Goal: Check status: Check status

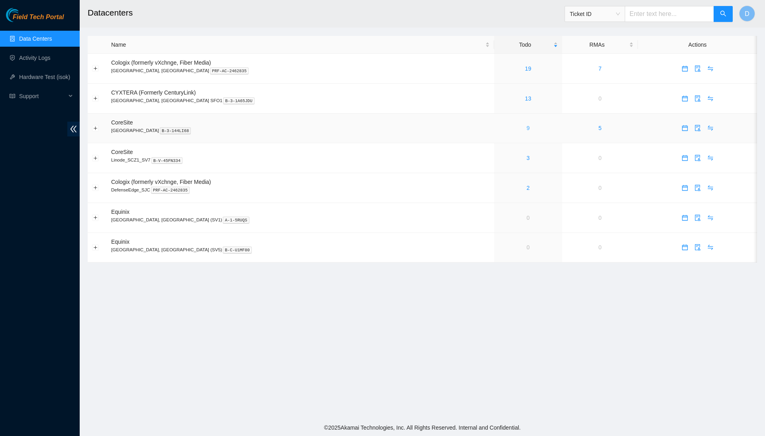
click at [527, 130] on link "9" at bounding box center [528, 128] width 3 height 6
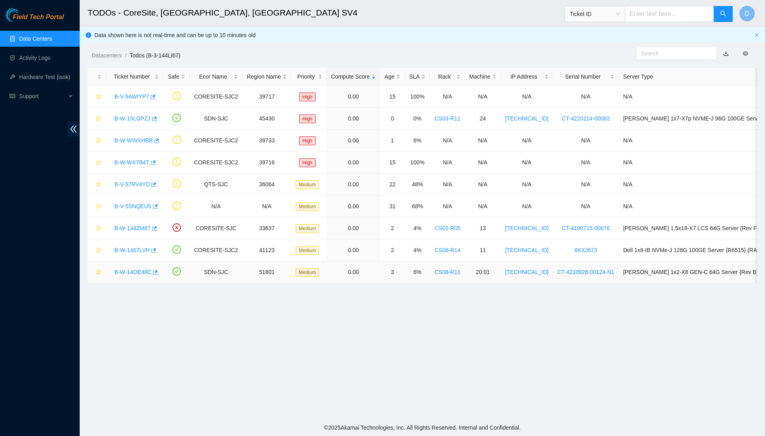
click at [133, 273] on link "B-W-14OE48C" at bounding box center [132, 272] width 37 height 6
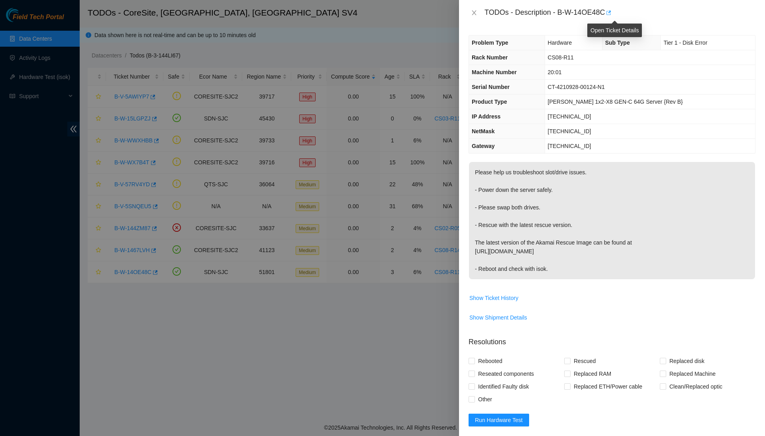
click at [611, 12] on icon "button" at bounding box center [609, 13] width 6 height 6
click at [472, 12] on icon "close" at bounding box center [474, 13] width 6 height 6
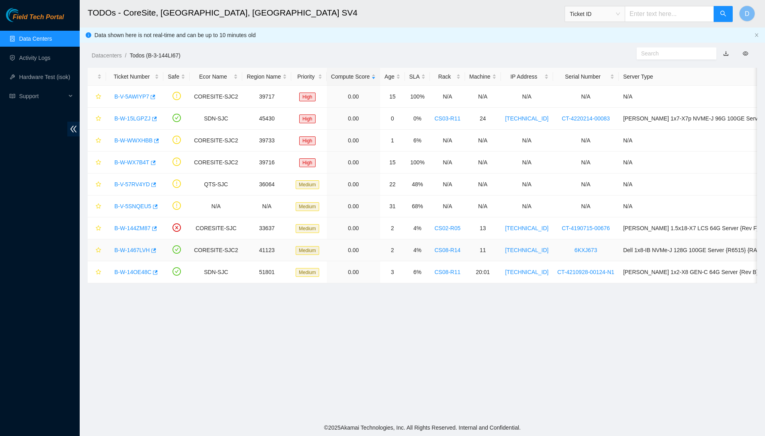
click at [133, 248] on link "B-W-1467LVH" at bounding box center [131, 250] width 35 height 6
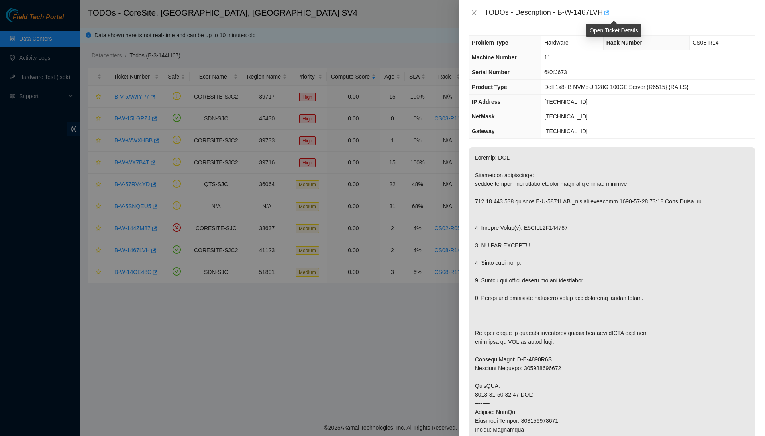
click at [609, 14] on icon "button" at bounding box center [607, 13] width 6 height 6
click at [471, 11] on icon "close" at bounding box center [474, 13] width 6 height 6
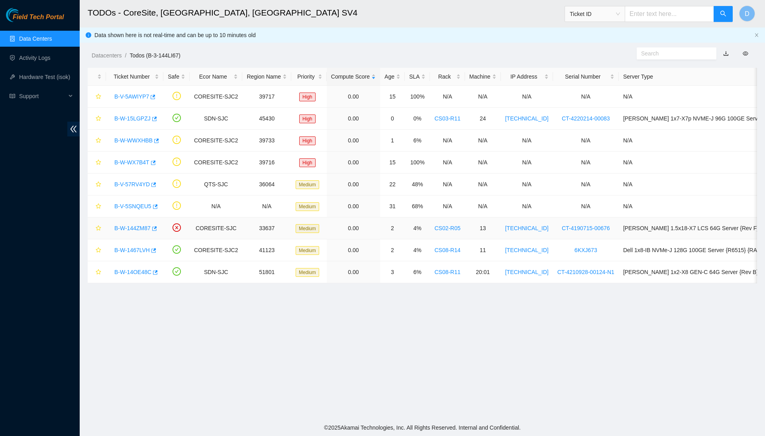
click at [141, 230] on link "B-W-144ZM87" at bounding box center [132, 228] width 36 height 6
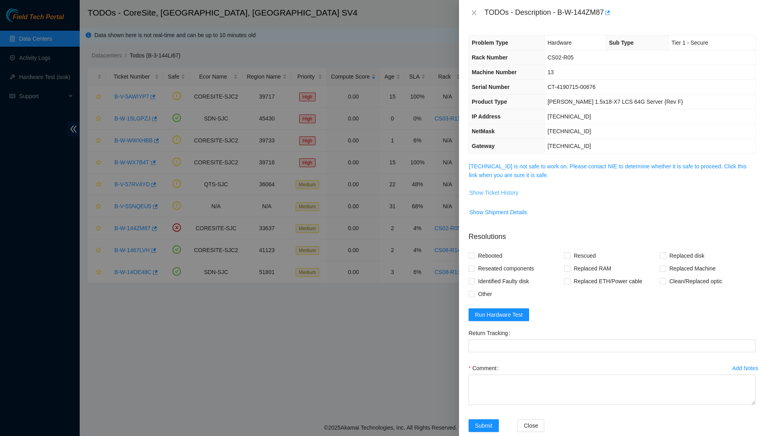
click at [490, 191] on span "Show Ticket History" at bounding box center [494, 192] width 49 height 9
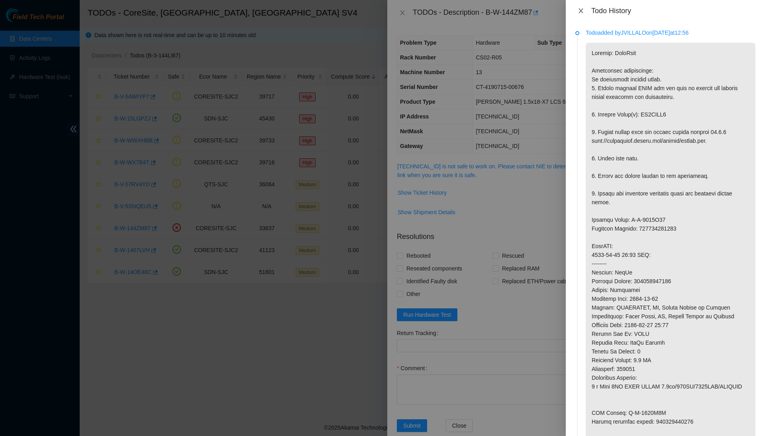
click at [580, 11] on icon "close" at bounding box center [581, 10] width 4 height 5
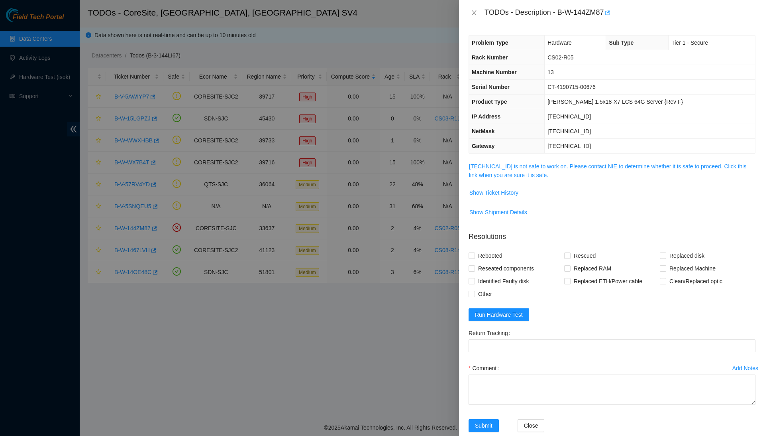
click at [611, 13] on icon "button" at bounding box center [608, 12] width 5 height 4
click at [476, 11] on icon "close" at bounding box center [474, 13] width 6 height 6
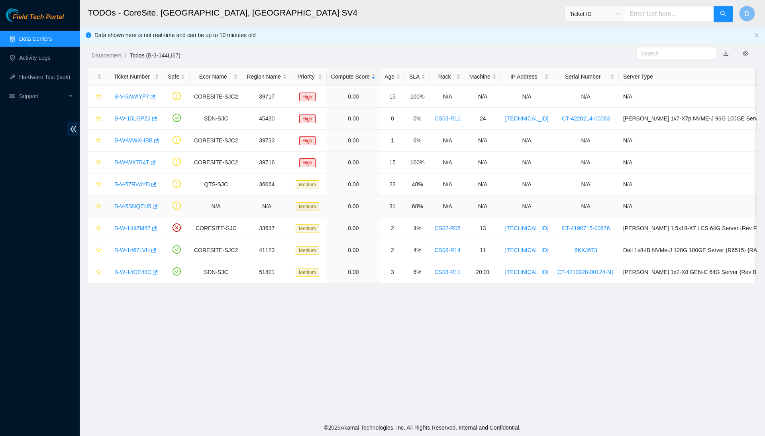
click at [139, 204] on link "B-V-5SNQEU5" at bounding box center [132, 206] width 37 height 6
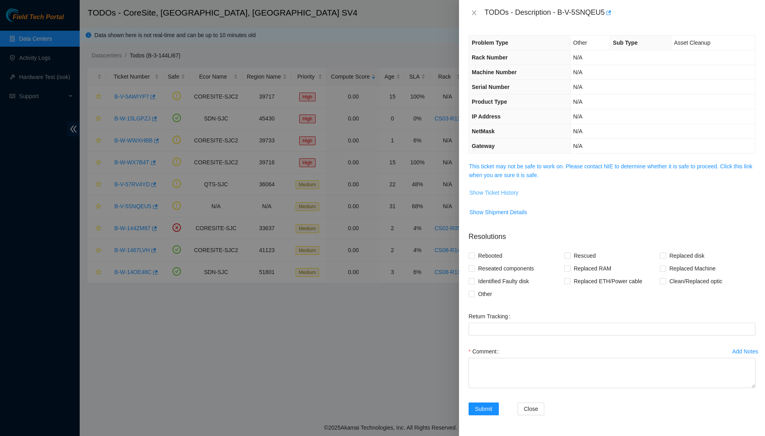
click at [495, 192] on span "Show Ticket History" at bounding box center [494, 192] width 49 height 9
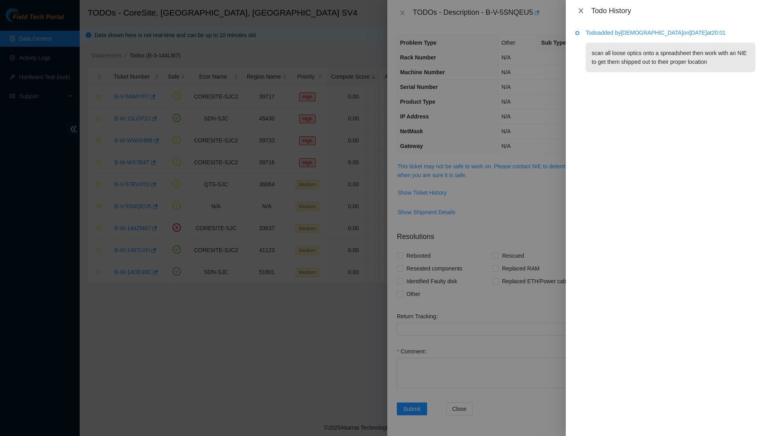
click at [581, 11] on icon "close" at bounding box center [581, 11] width 6 height 6
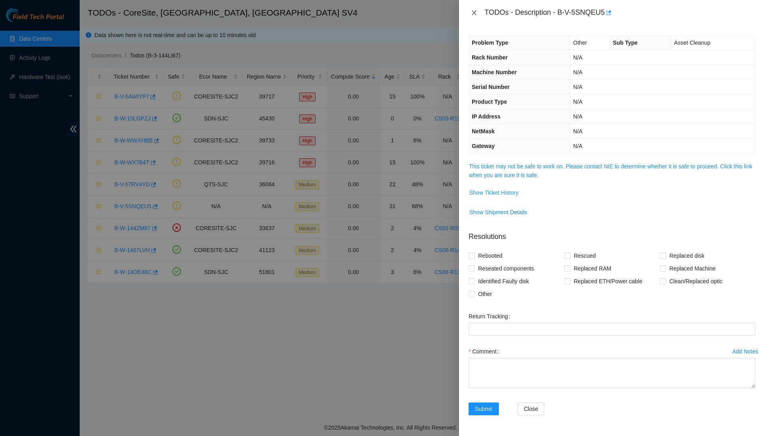
click at [478, 11] on button "Close" at bounding box center [474, 13] width 11 height 8
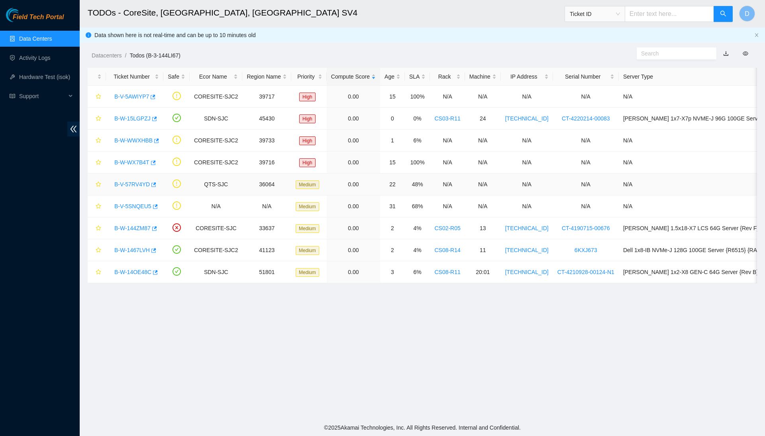
click at [141, 182] on link "B-V-57RV4YD" at bounding box center [131, 184] width 35 height 6
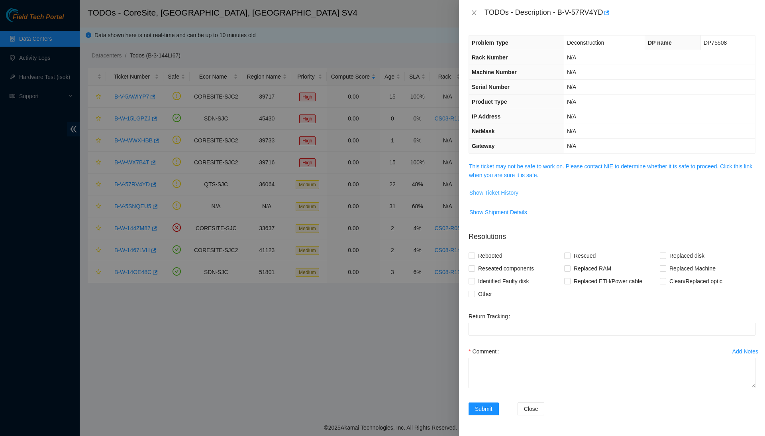
click at [501, 190] on span "Show Ticket History" at bounding box center [494, 192] width 49 height 9
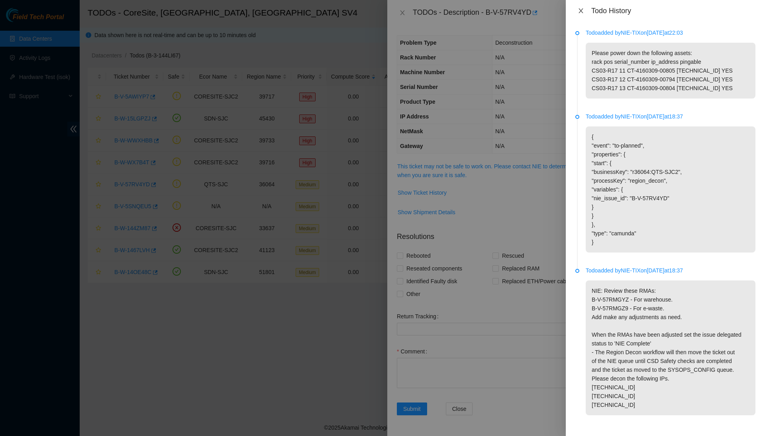
click at [586, 10] on button "Close" at bounding box center [581, 11] width 11 height 8
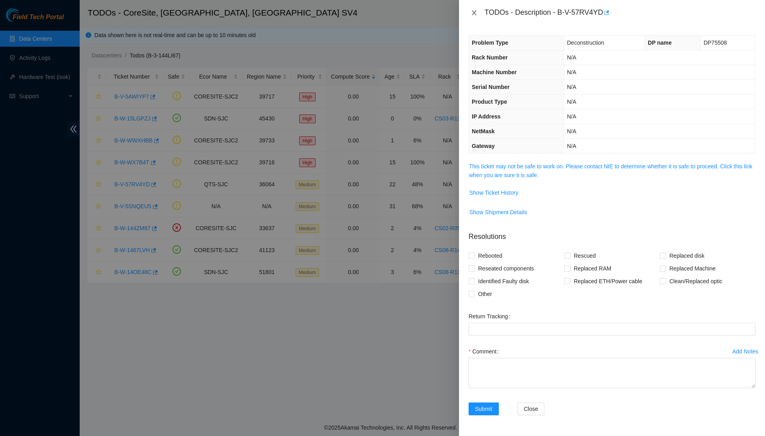
click at [475, 10] on icon "close" at bounding box center [474, 13] width 6 height 6
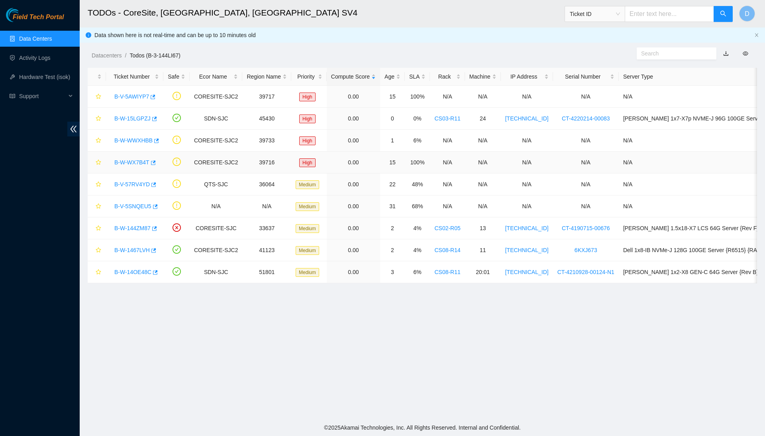
click at [138, 162] on link "B-W-WX7B4T" at bounding box center [131, 162] width 35 height 6
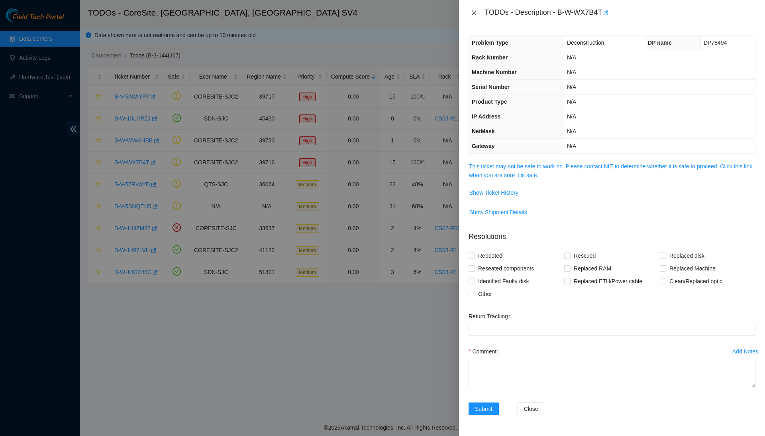
click at [477, 14] on icon "close" at bounding box center [474, 13] width 6 height 6
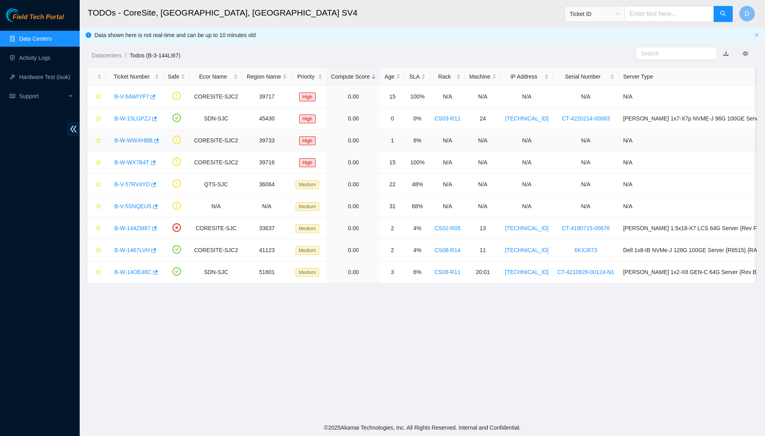
click at [130, 138] on link "B-W-WWXHBB" at bounding box center [133, 140] width 38 height 6
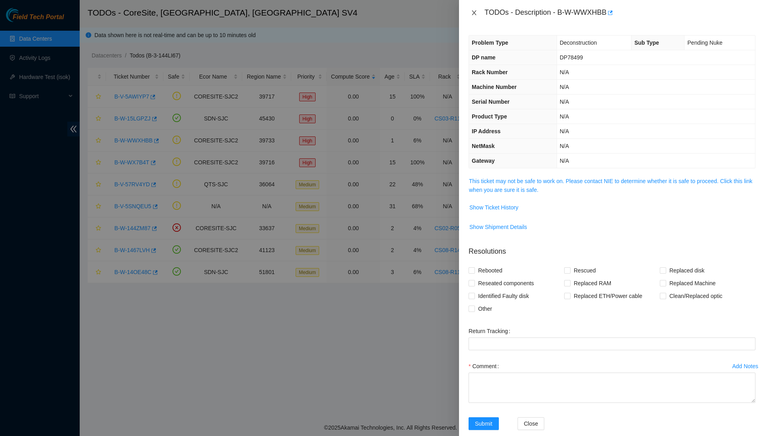
click at [477, 12] on icon "close" at bounding box center [474, 13] width 6 height 6
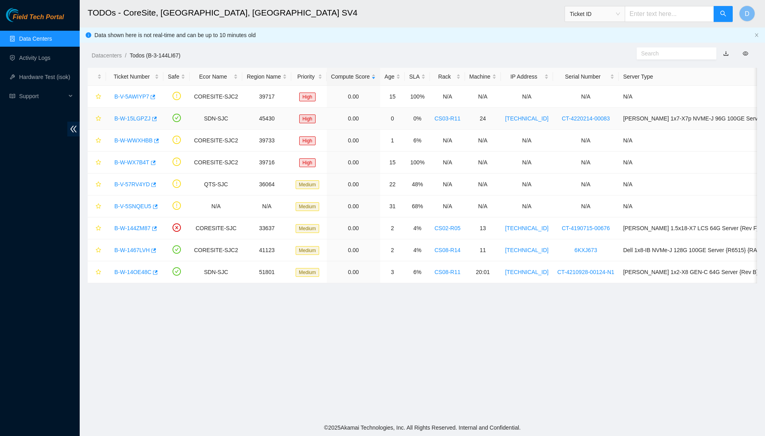
click at [144, 116] on link "B-W-15LGPZJ" at bounding box center [132, 118] width 36 height 6
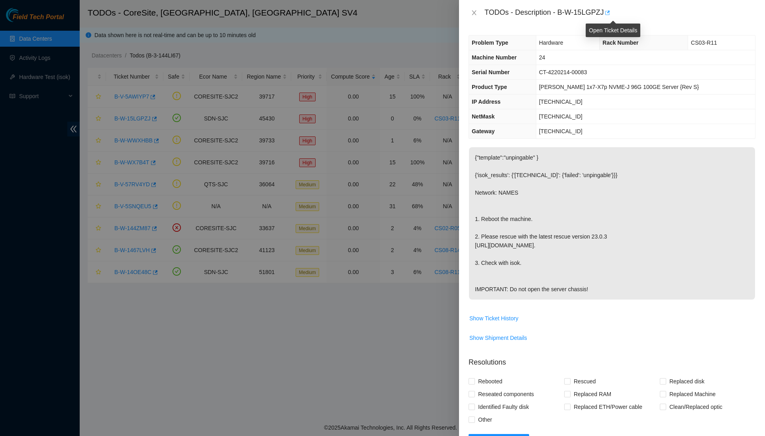
click at [610, 11] on icon "button" at bounding box center [607, 13] width 6 height 6
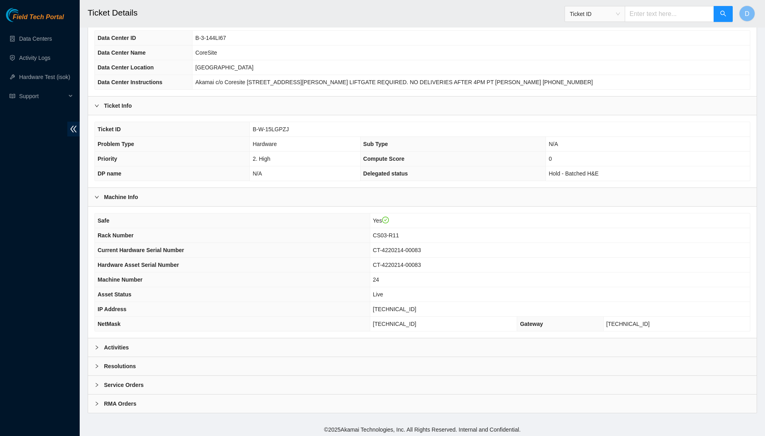
scroll to position [59, 0]
click at [216, 360] on div "Resolutions" at bounding box center [422, 366] width 669 height 18
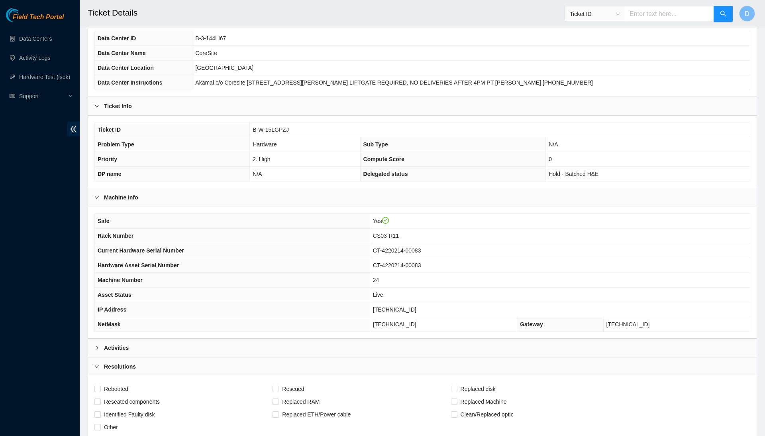
click at [225, 345] on div "Activities" at bounding box center [422, 347] width 669 height 18
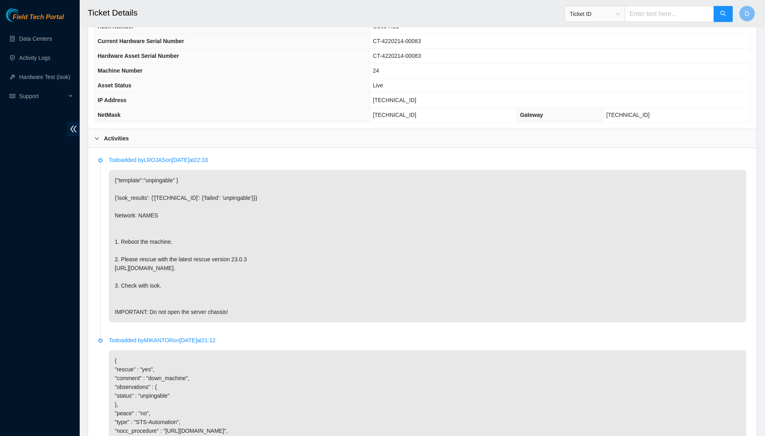
scroll to position [271, 0]
